Goal: Task Accomplishment & Management: Manage account settings

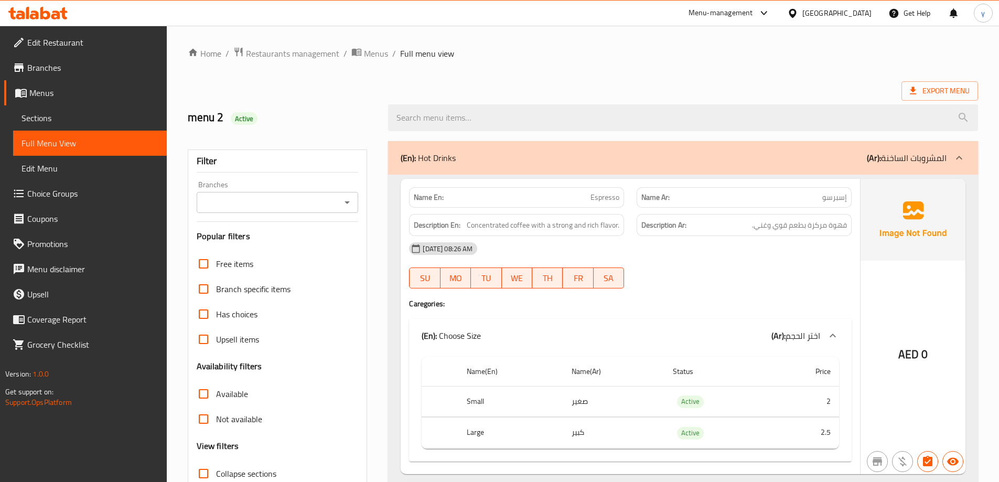
click at [73, 102] on link "Menus" at bounding box center [85, 92] width 163 height 25
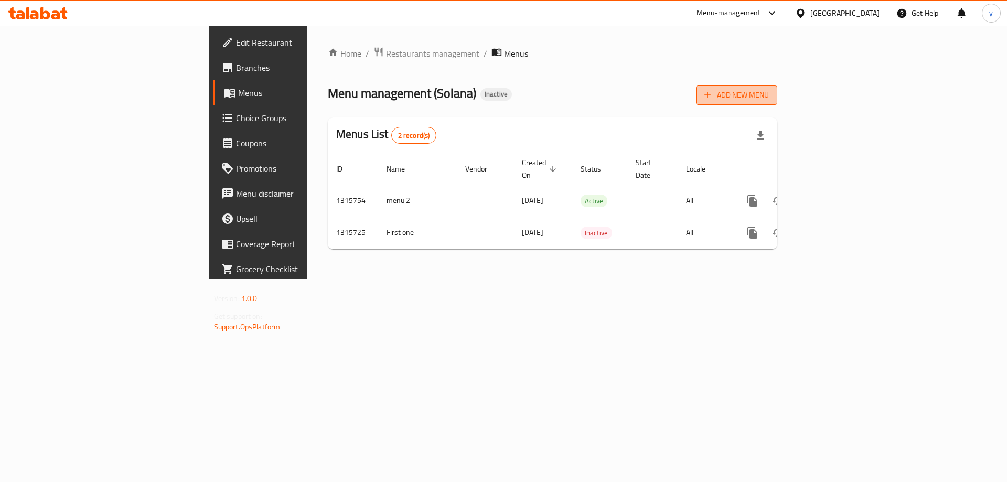
click at [713, 94] on icon "button" at bounding box center [707, 95] width 10 height 10
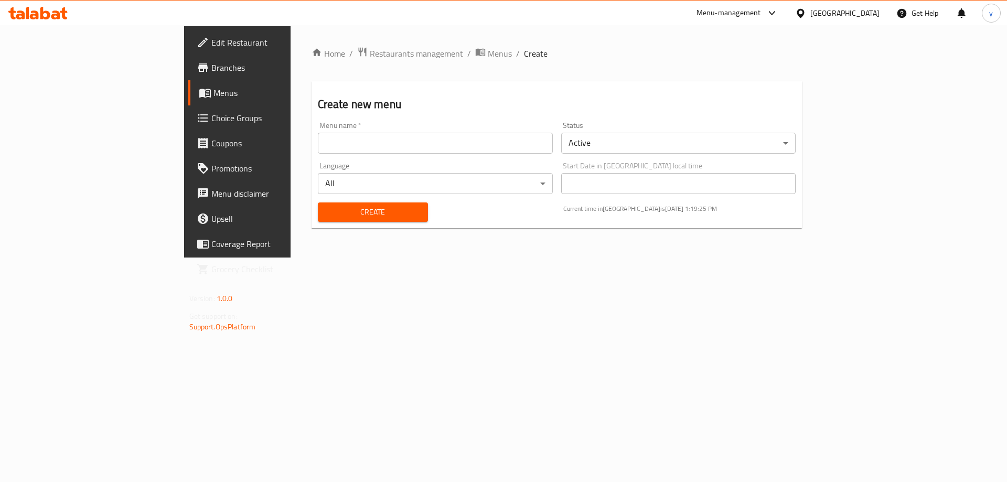
click at [457, 154] on div "Menu name   * Menu name *" at bounding box center [435, 138] width 243 height 40
click at [450, 150] on input "text" at bounding box center [435, 143] width 235 height 21
type input "menu 3"
click at [318, 204] on button "Create" at bounding box center [373, 212] width 110 height 19
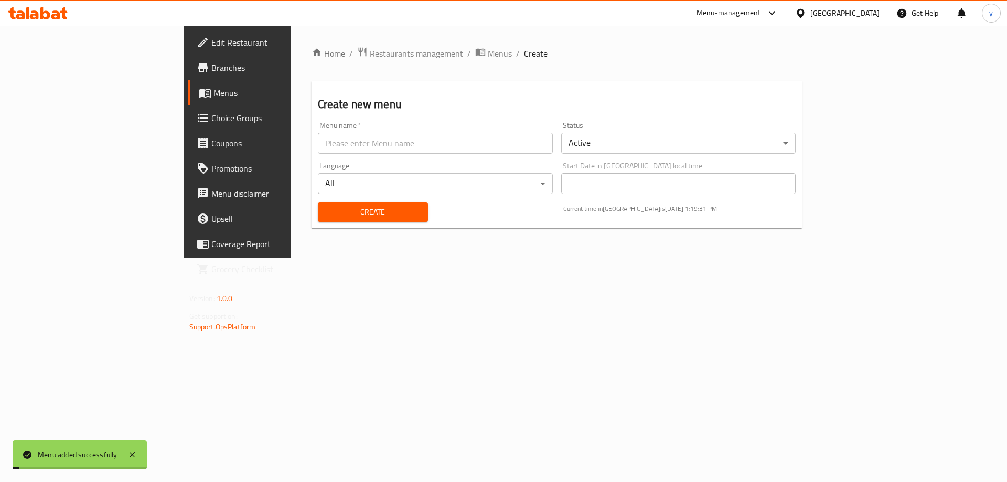
click at [214, 93] on span "Menus" at bounding box center [279, 93] width 131 height 13
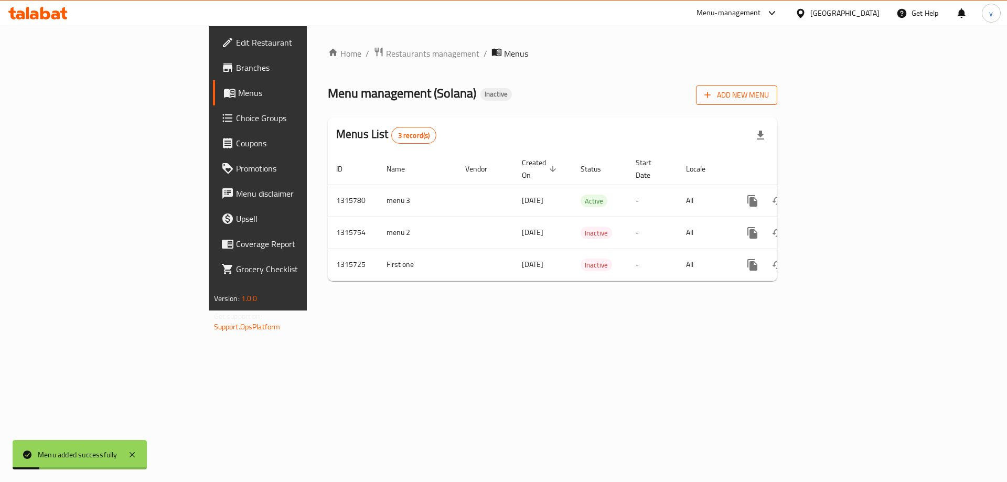
click at [769, 95] on span "Add New Menu" at bounding box center [737, 95] width 65 height 13
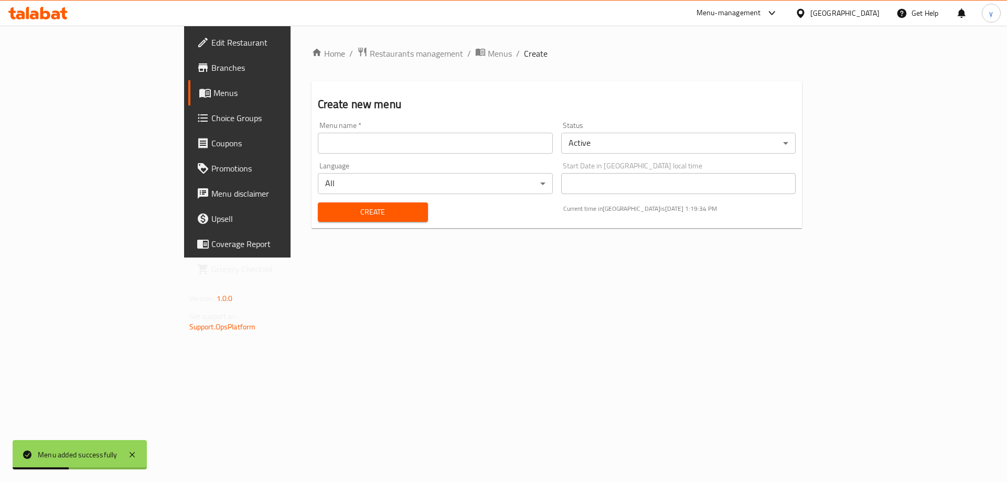
click at [214, 90] on span "Menus" at bounding box center [279, 93] width 131 height 13
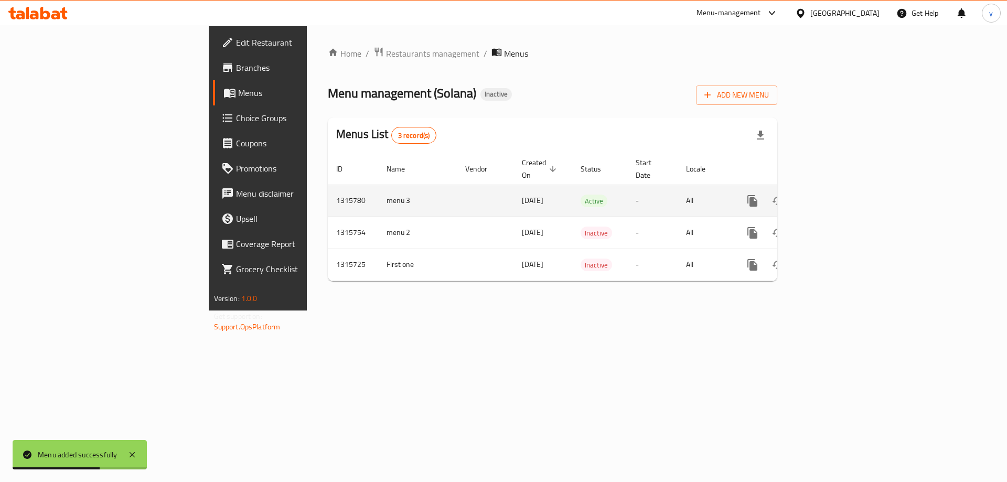
click at [835, 195] on icon "enhanced table" at bounding box center [828, 201] width 13 height 13
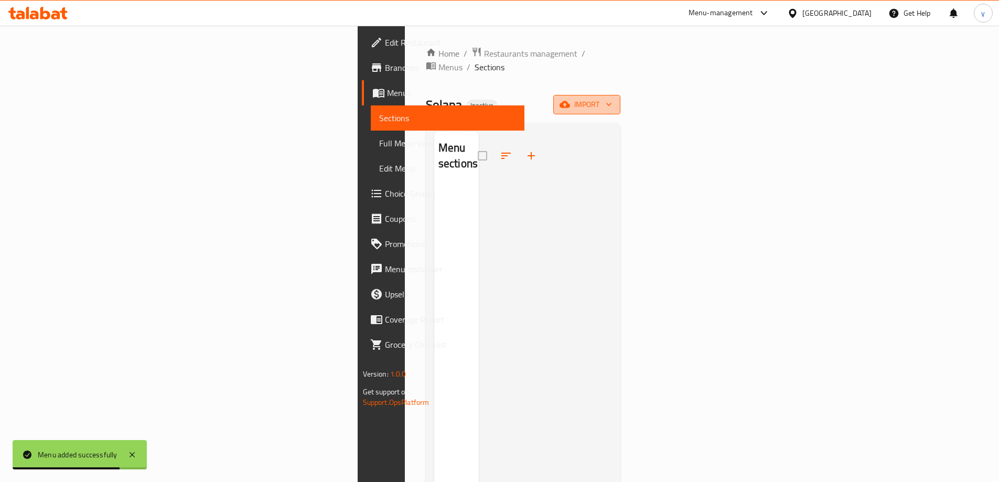
click at [570, 99] on icon "button" at bounding box center [565, 104] width 10 height 10
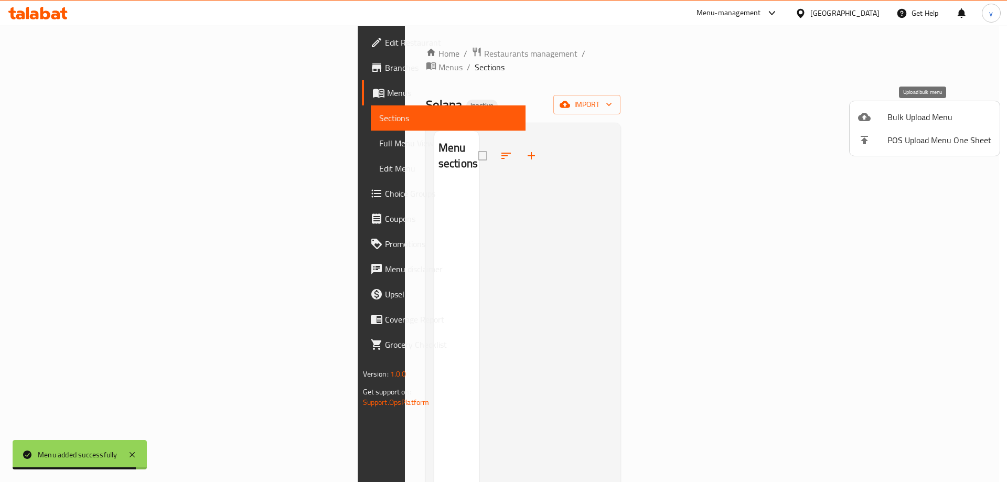
click at [870, 120] on icon at bounding box center [864, 117] width 13 height 8
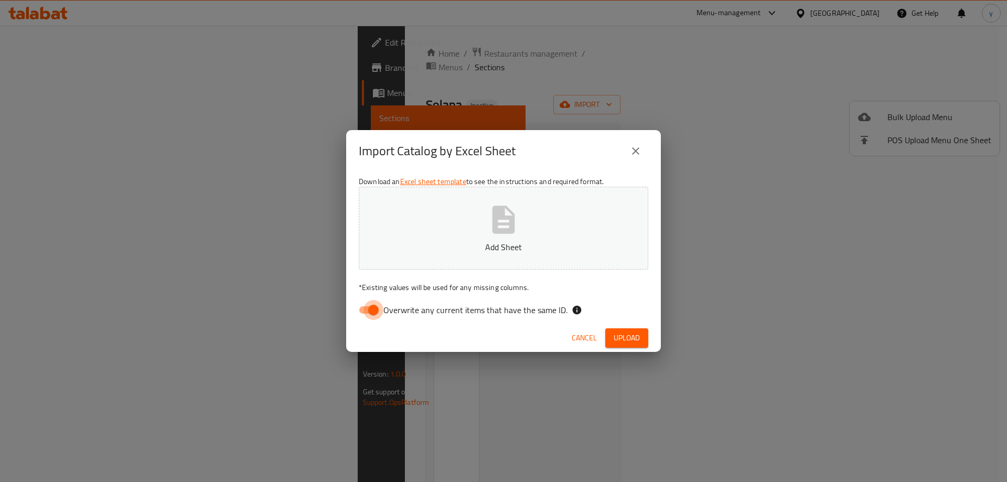
click at [360, 310] on input "Overwrite any current items that have the same ID." at bounding box center [374, 310] width 60 height 20
checkbox input "false"
click at [631, 336] on span "Upload" at bounding box center [627, 338] width 26 height 13
click at [635, 146] on icon "close" at bounding box center [636, 151] width 13 height 13
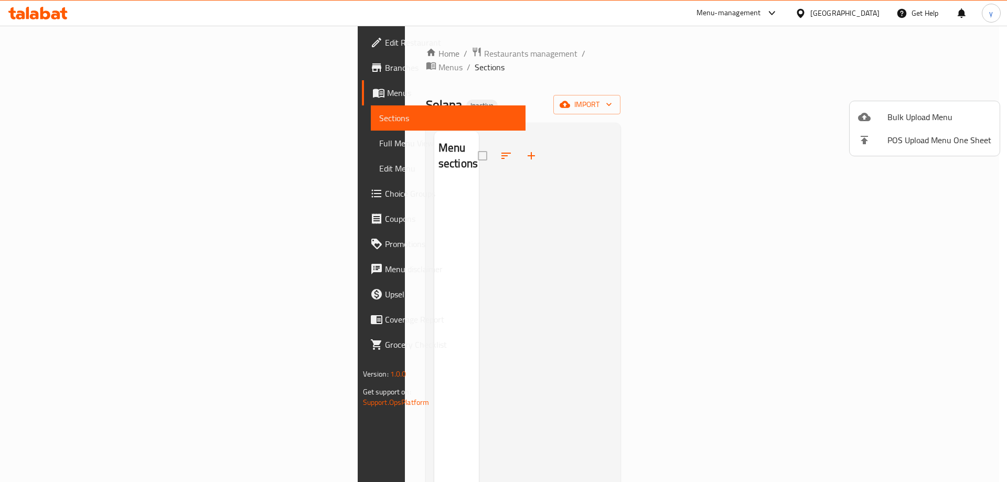
click at [924, 104] on ul "Bulk Upload Menu POS Upload Menu One Sheet" at bounding box center [925, 128] width 150 height 55
click at [914, 118] on span "Bulk Upload Menu" at bounding box center [940, 117] width 104 height 13
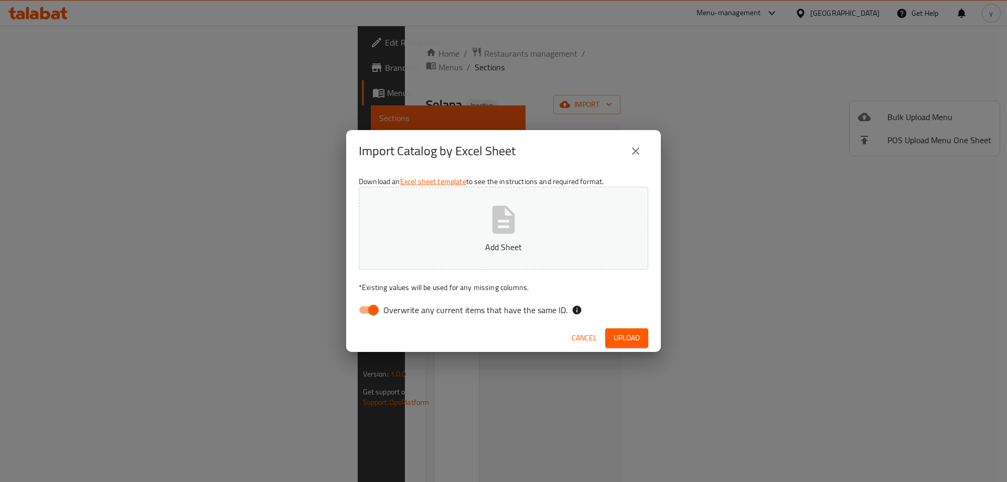
click at [371, 309] on input "Overwrite any current items that have the same ID." at bounding box center [374, 310] width 60 height 20
checkbox input "false"
click at [615, 334] on span "Upload" at bounding box center [627, 338] width 26 height 13
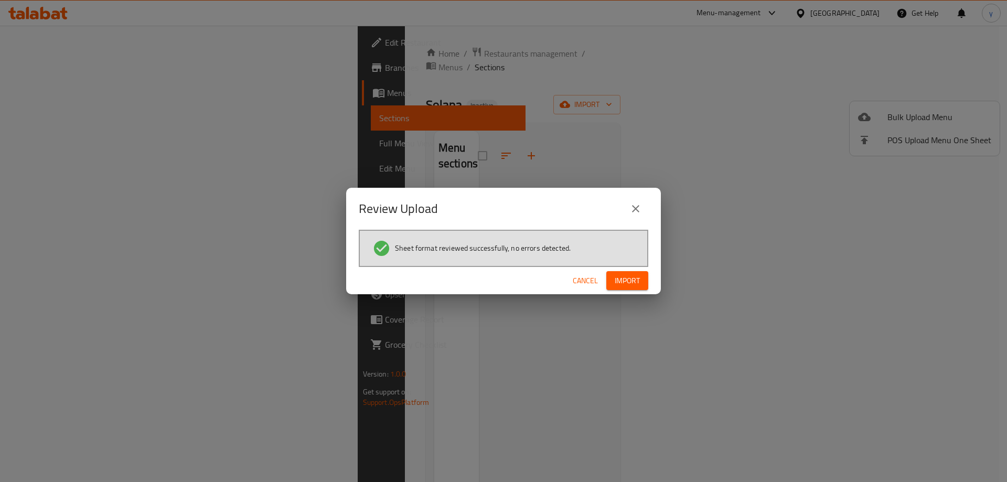
click at [614, 283] on button "Import" at bounding box center [627, 280] width 42 height 19
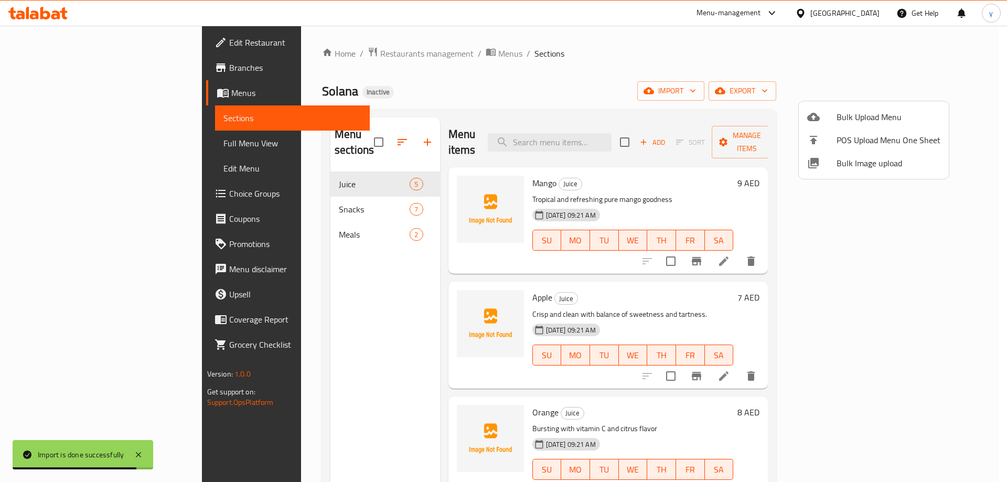
click at [68, 147] on div at bounding box center [503, 241] width 1007 height 482
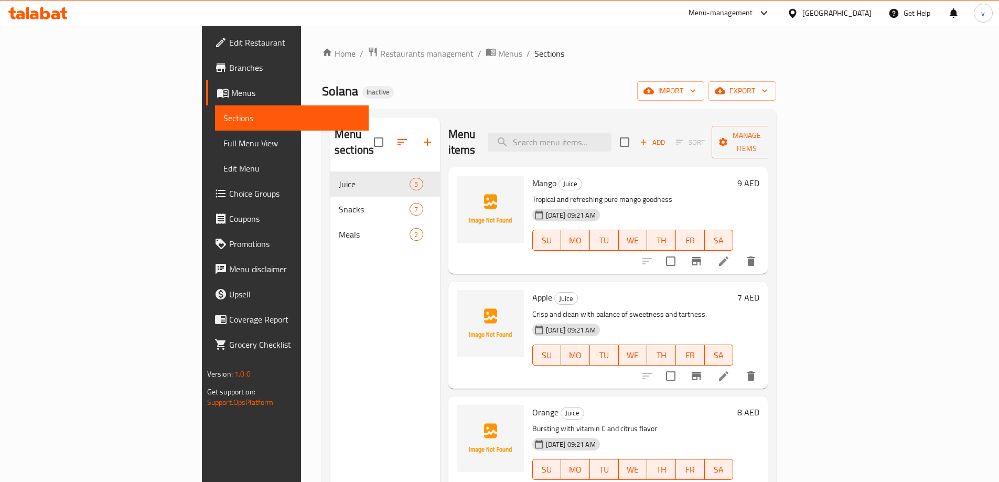
click at [223, 140] on span "Full Menu View" at bounding box center [291, 143] width 137 height 13
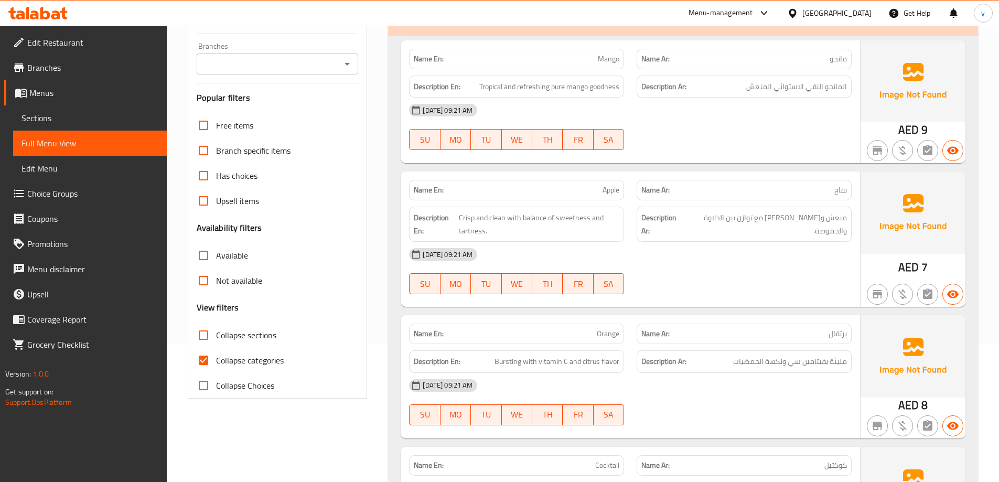
scroll to position [210, 0]
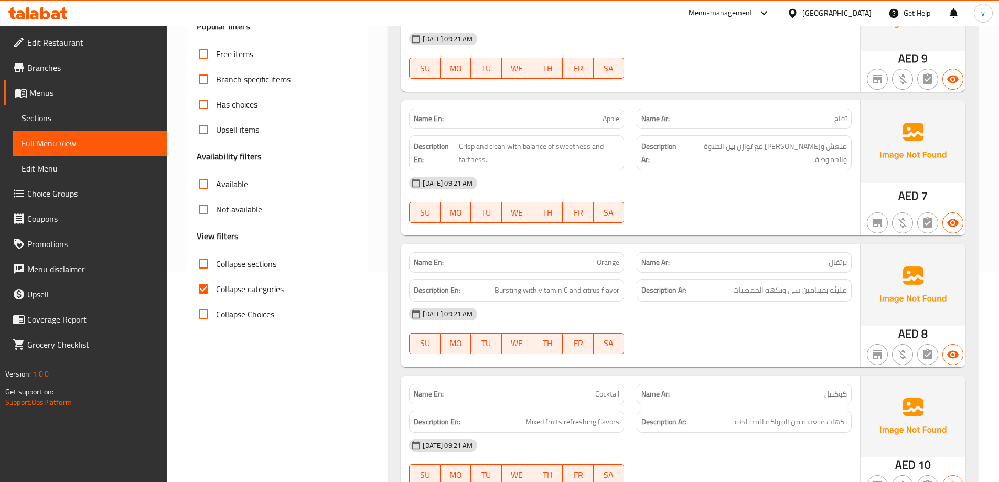
click at [207, 285] on input "Collapse categories" at bounding box center [203, 288] width 25 height 25
checkbox input "false"
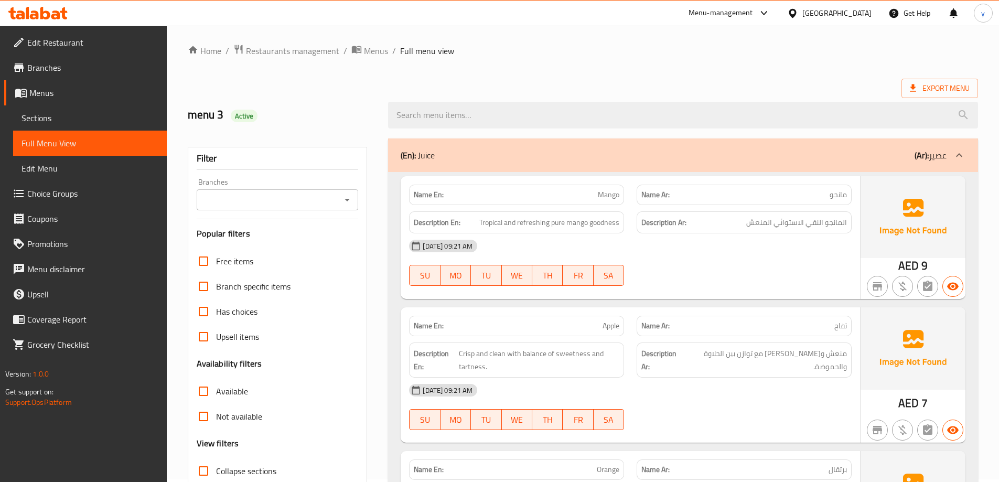
scroll to position [0, 0]
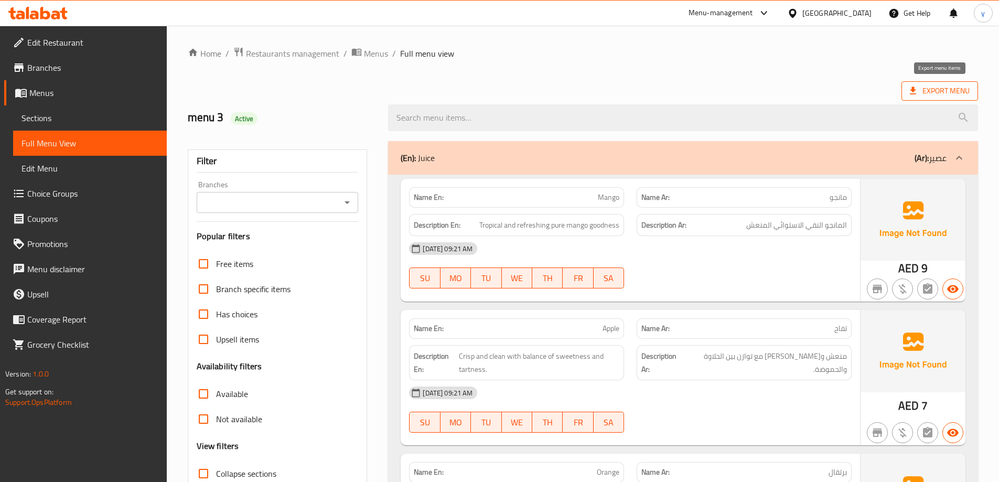
click at [924, 85] on span "Export Menu" at bounding box center [940, 90] width 60 height 13
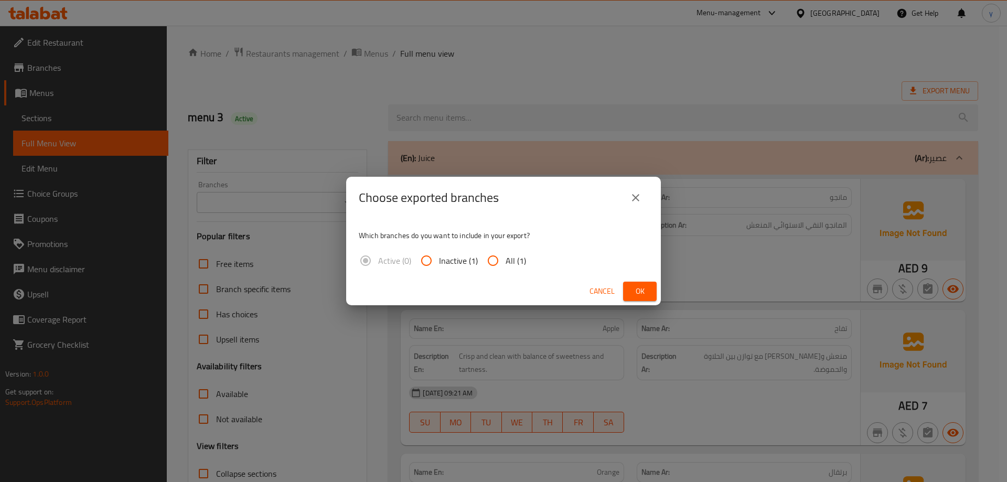
click at [507, 256] on span "All (1)" at bounding box center [516, 260] width 20 height 13
click at [506, 256] on input "All (1)" at bounding box center [493, 260] width 25 height 25
radio input "true"
click at [637, 285] on span "Ok" at bounding box center [640, 291] width 17 height 13
